Goal: Task Accomplishment & Management: Manage account settings

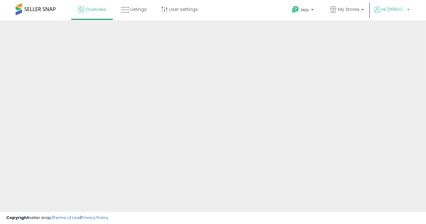
click at [408, 8] on p "Hi Mendy" at bounding box center [392, 10] width 36 height 8
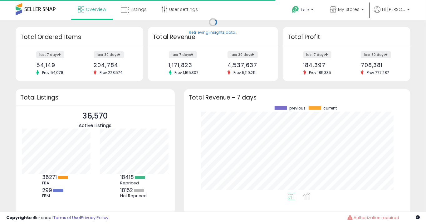
scroll to position [87, 214]
click at [400, 14] on p "Hi Mendy" at bounding box center [392, 10] width 36 height 8
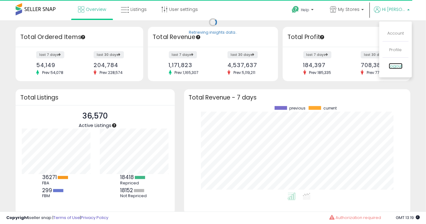
click at [398, 66] on link "Logout" at bounding box center [396, 66] width 14 height 6
